Goal: Navigation & Orientation: Find specific page/section

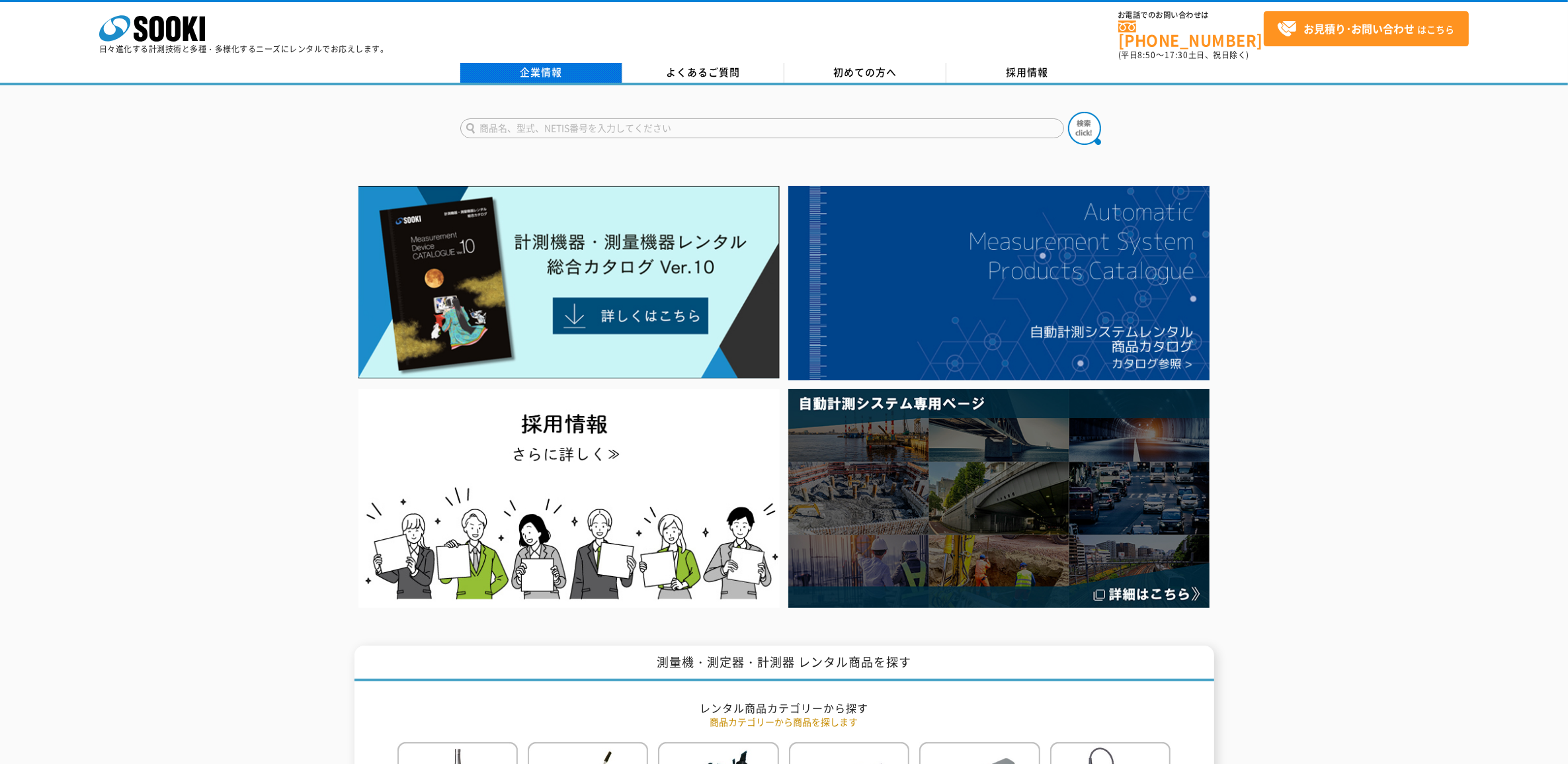
click at [555, 67] on link "企業情報" at bounding box center [541, 73] width 162 height 20
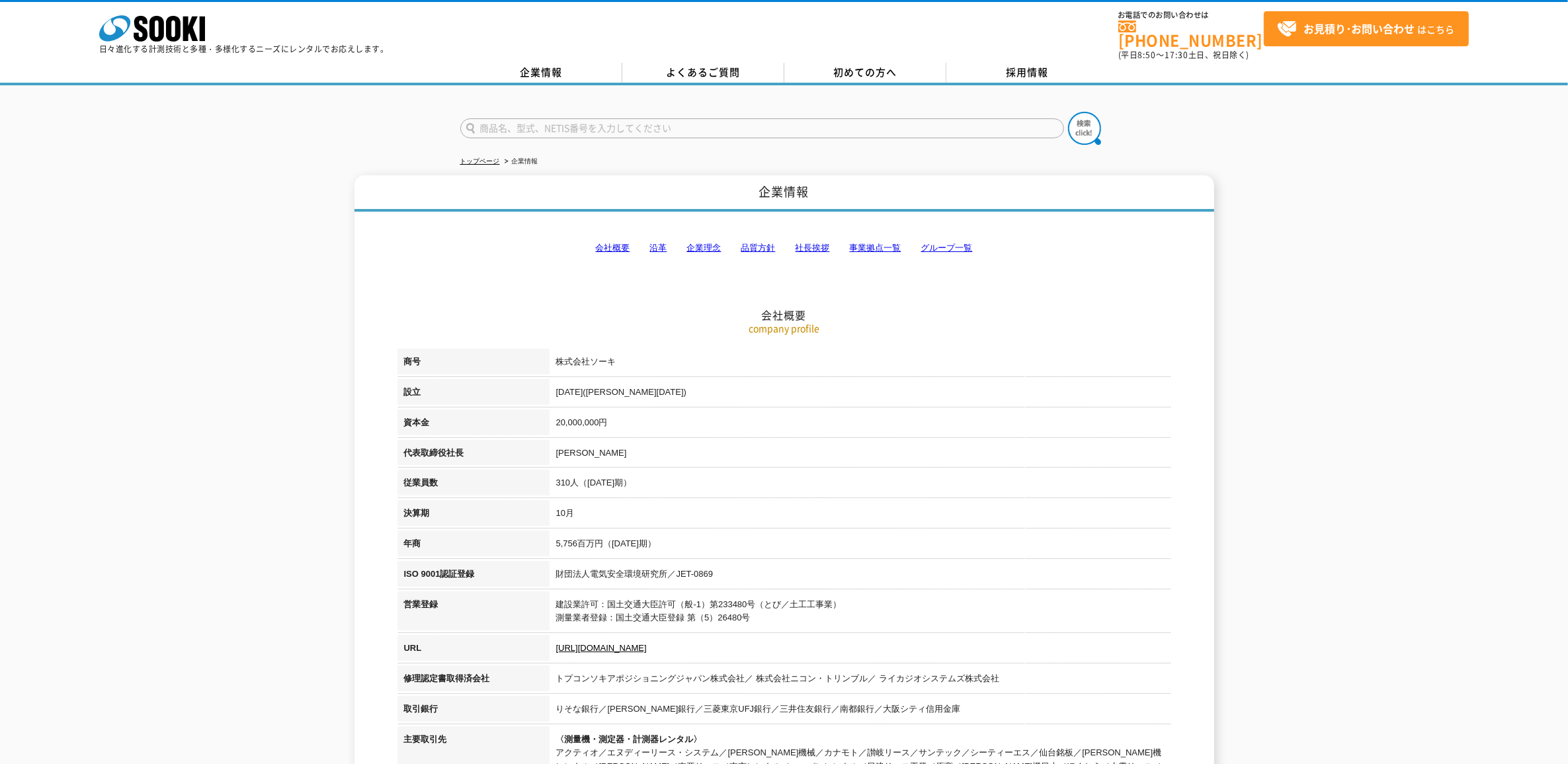
click at [950, 243] on link "グループ一覧" at bounding box center [947, 248] width 52 height 10
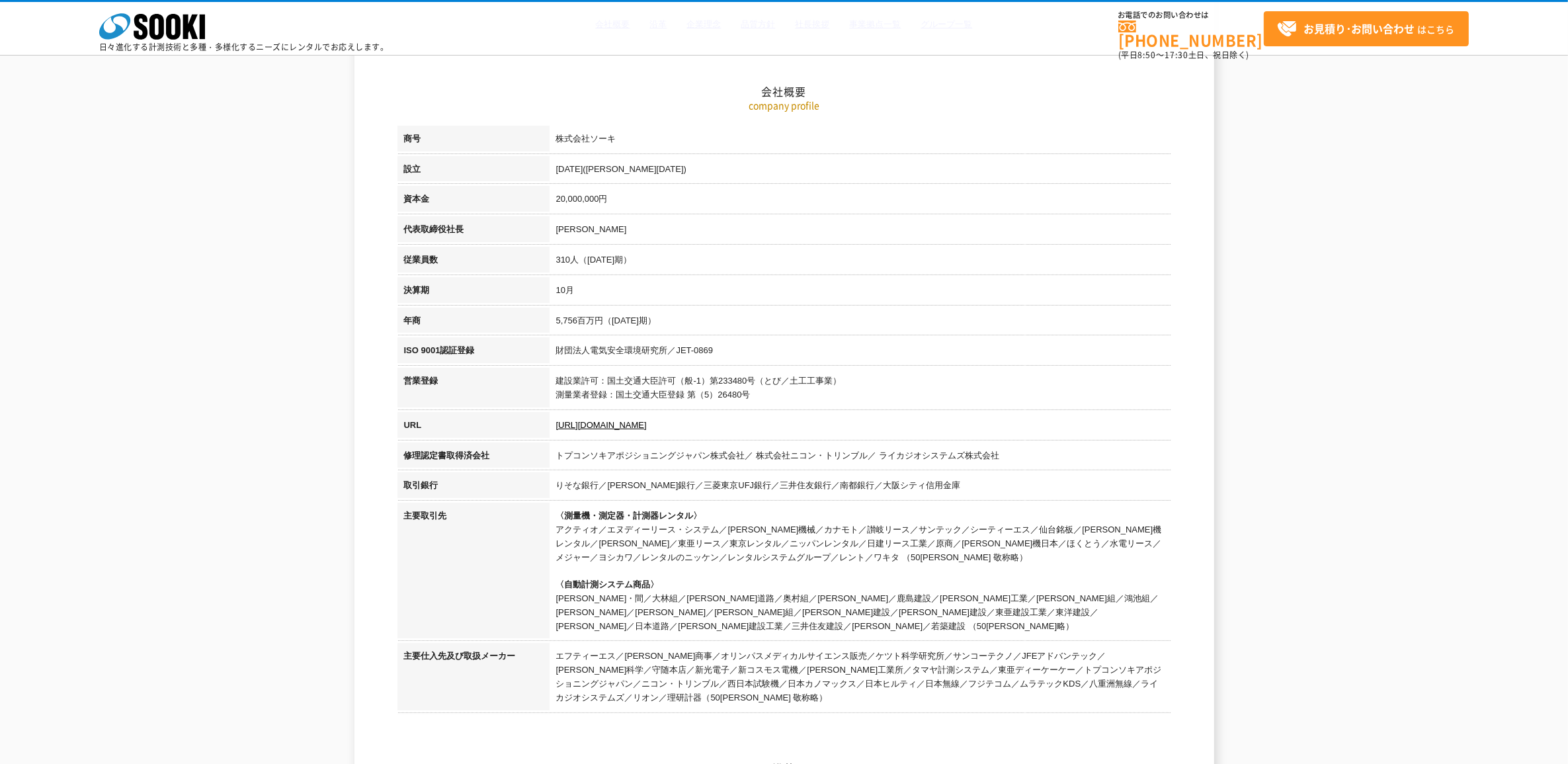
scroll to position [165, 0]
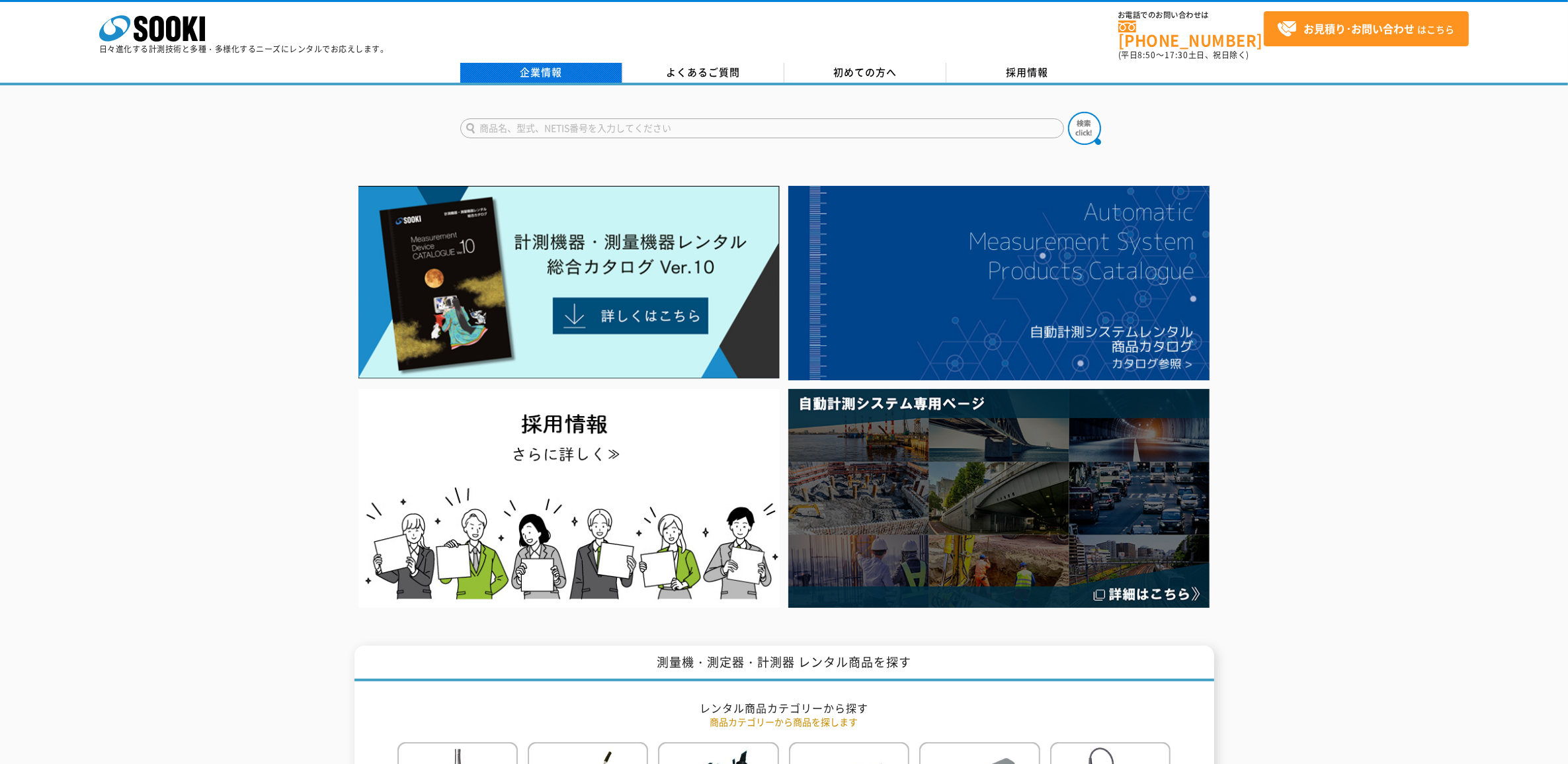
click at [560, 63] on link "企業情報" at bounding box center [541, 73] width 162 height 20
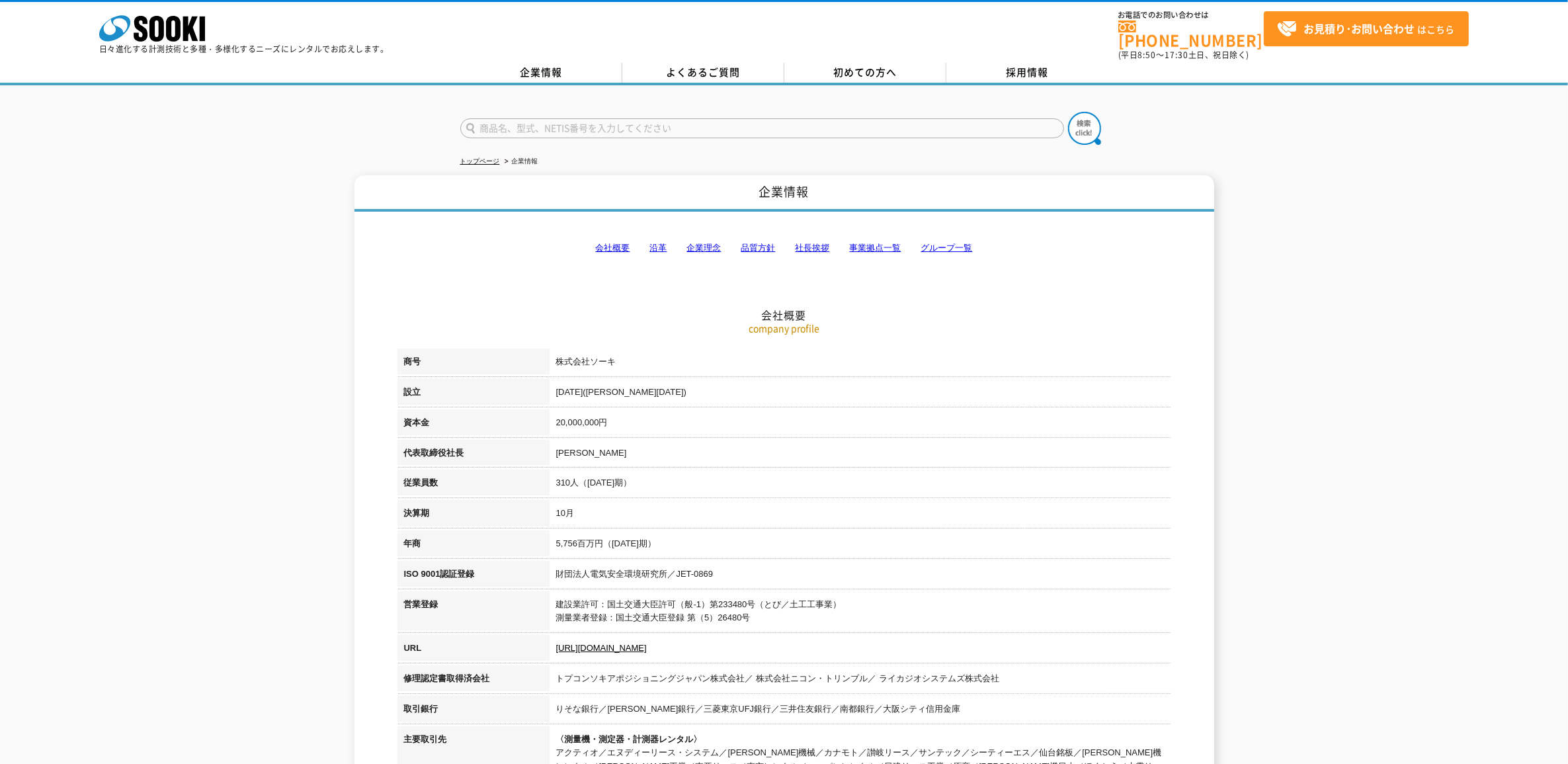
click at [602, 243] on link "会社概要" at bounding box center [613, 248] width 34 height 10
